Goal: Task Accomplishment & Management: Complete application form

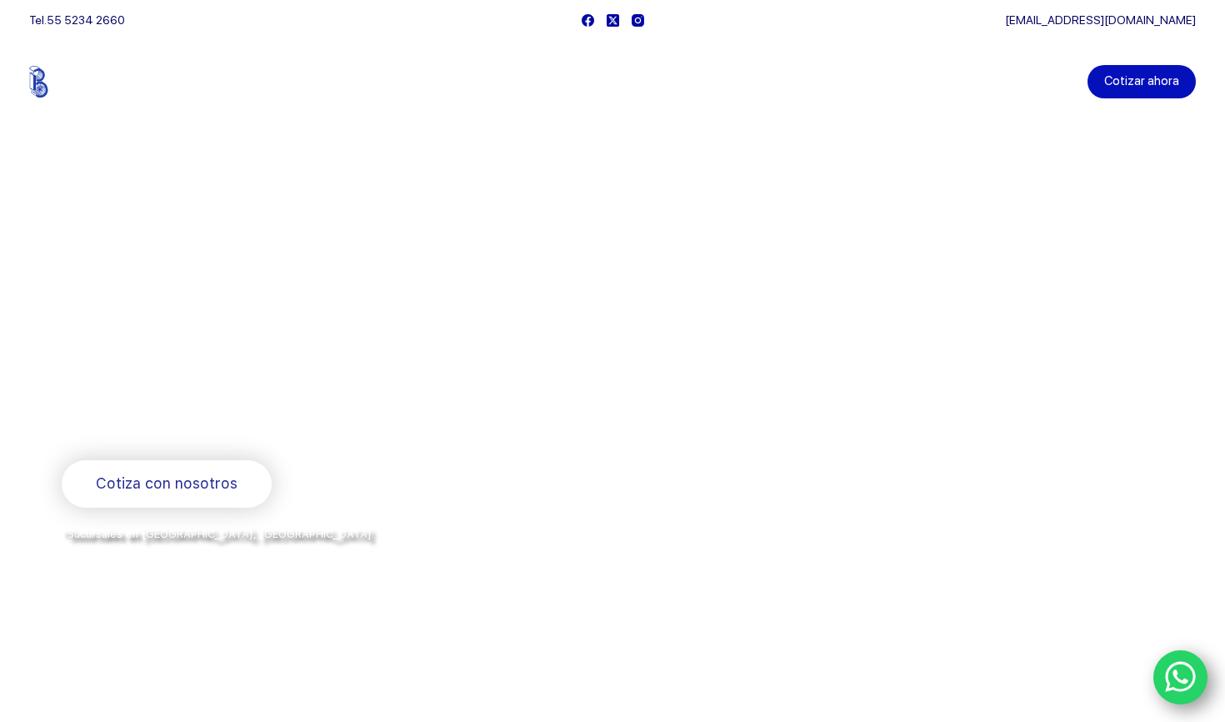
click at [1138, 83] on link "Cotizar ahora" at bounding box center [1142, 81] width 108 height 33
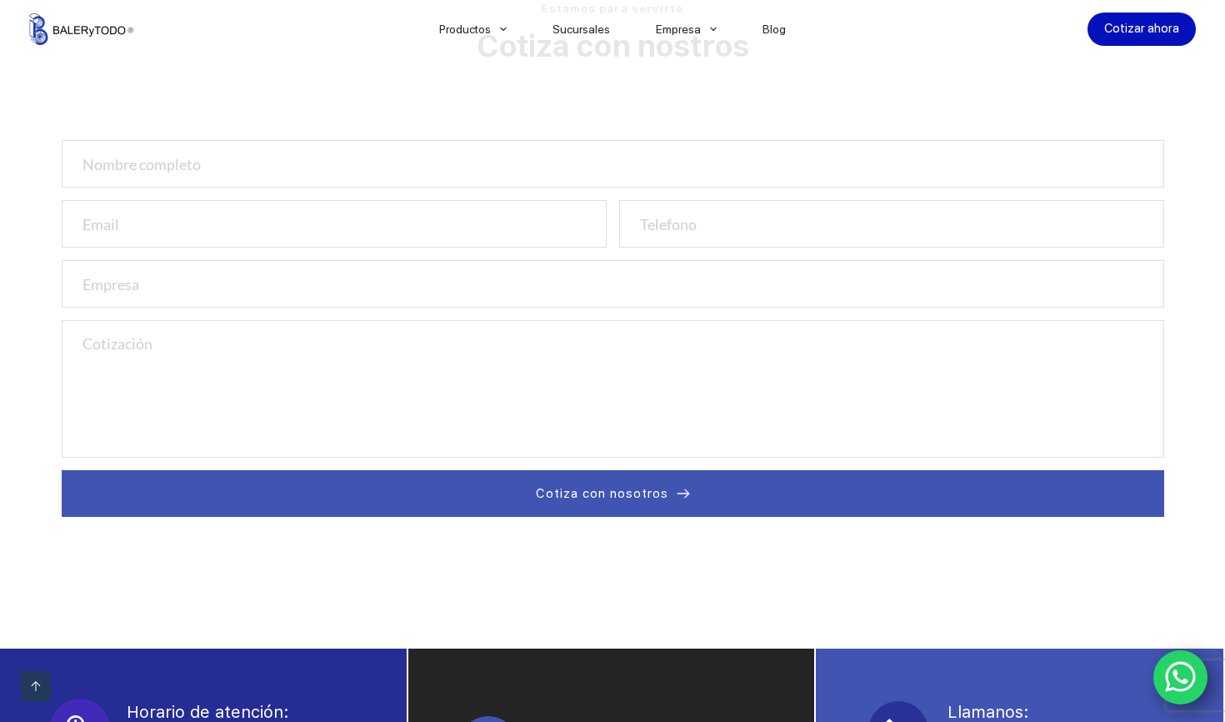
scroll to position [592, 0]
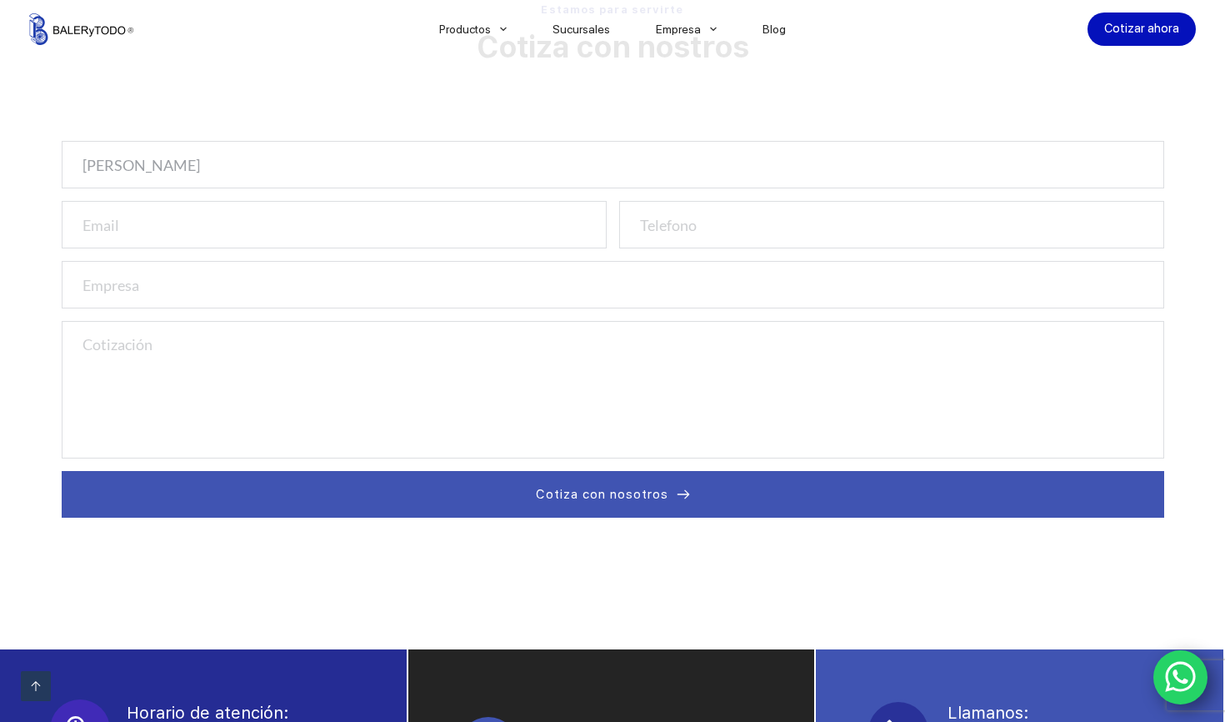
type input "Eddy Prueba"
type input "eddy@entertv.mx"
type input "4428493129"
type input "enter the void"
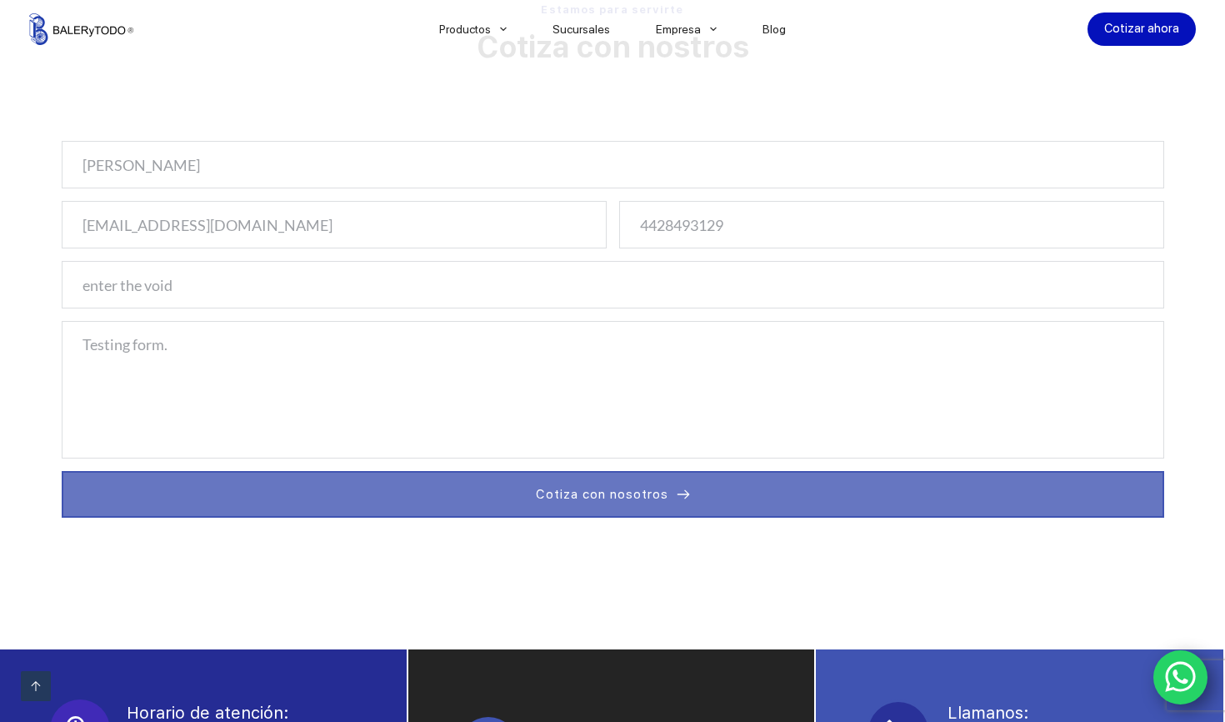
type textarea "Testing form."
click at [358, 498] on button "Cotiza con nosotros" at bounding box center [613, 494] width 1103 height 47
